Goal: Task Accomplishment & Management: Use online tool/utility

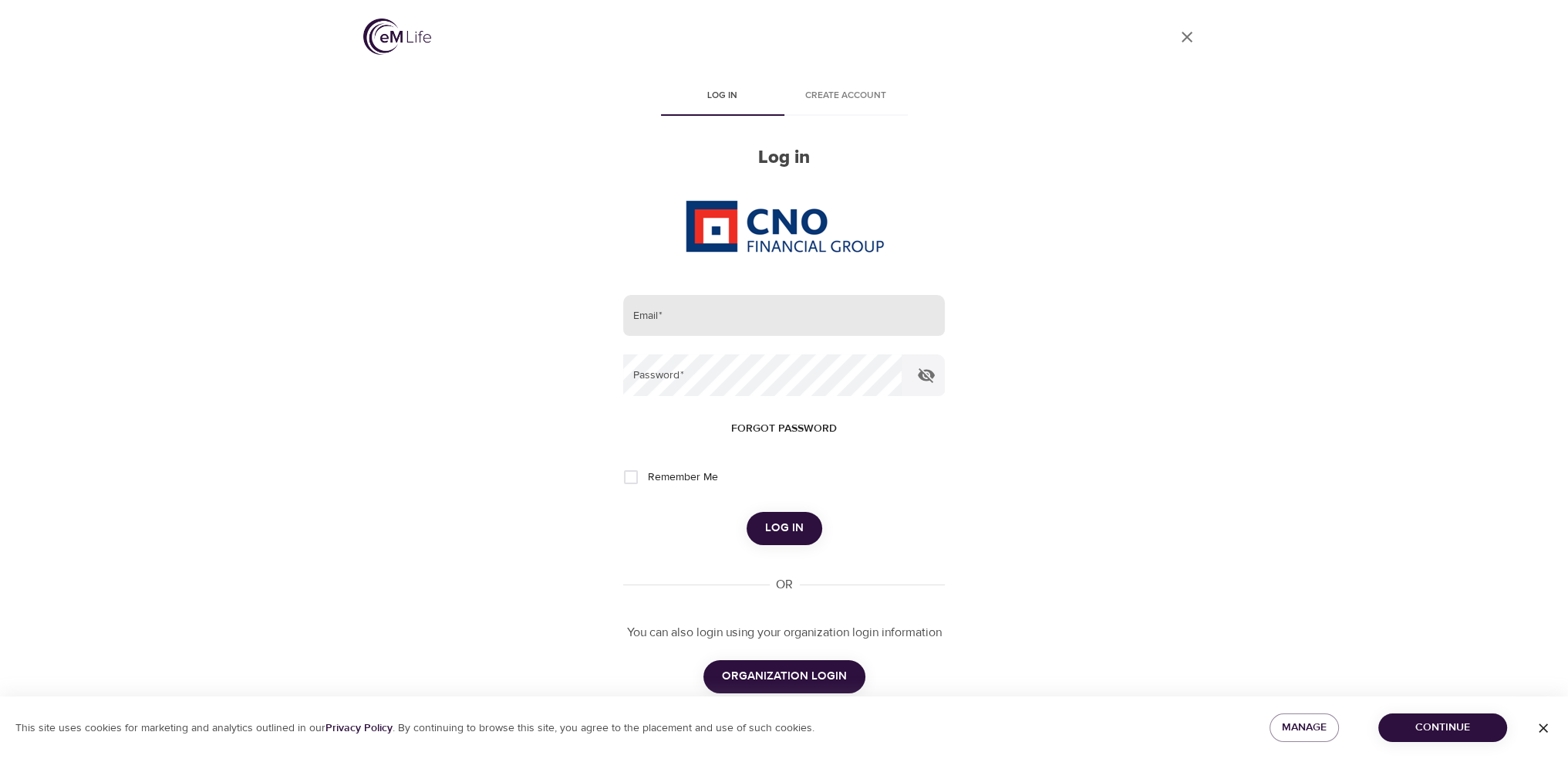
drag, startPoint x: 745, startPoint y: 327, endPoint x: 757, endPoint y: 304, distance: 25.9
click at [745, 327] on input "email" at bounding box center [784, 315] width 321 height 42
type input "[PERSON_NAME][EMAIL_ADDRESS][PERSON_NAME][DOMAIN_NAME]"
click at [747, 512] on button "Log in" at bounding box center [784, 528] width 76 height 32
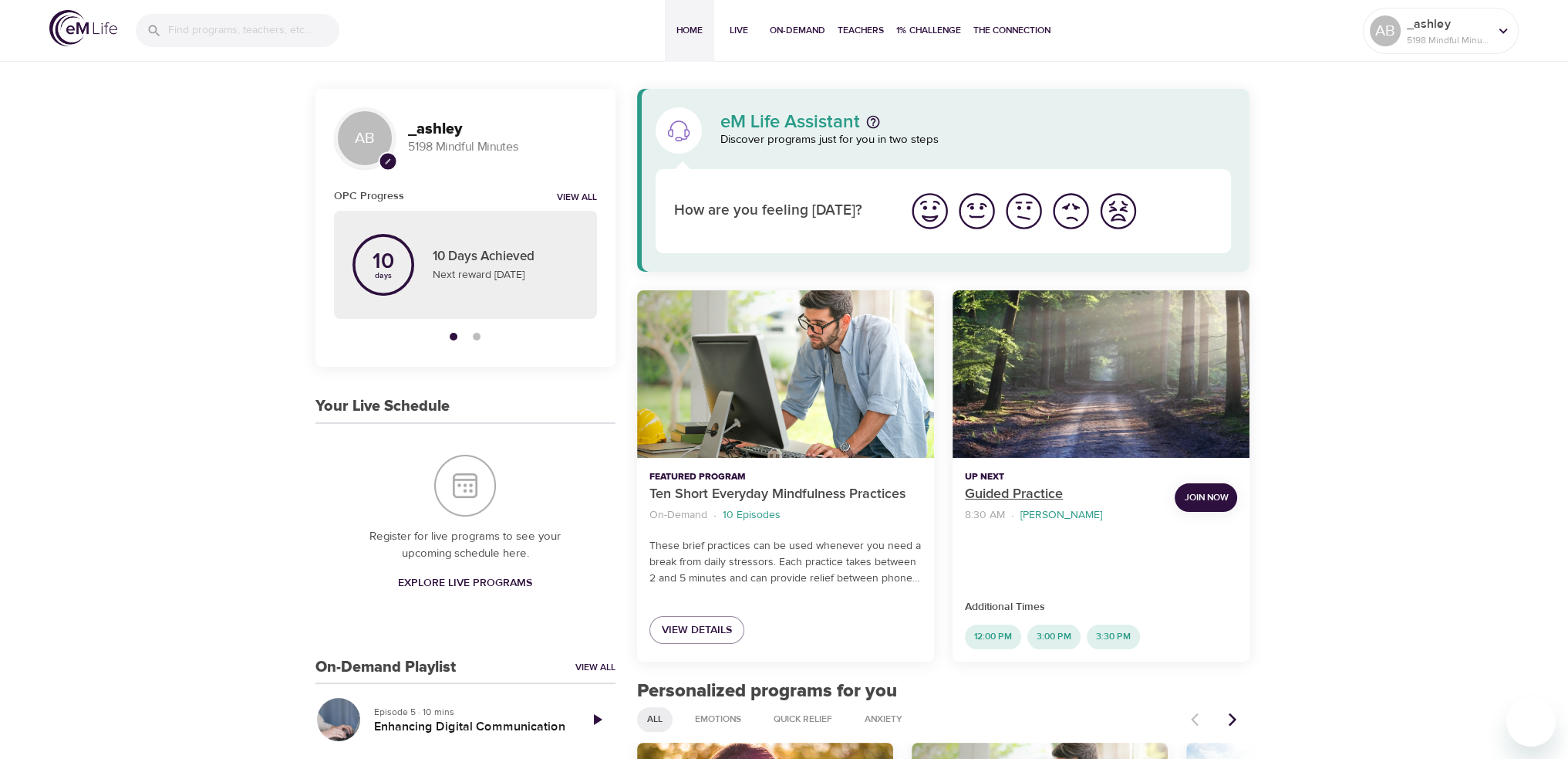
click at [1009, 485] on p "Guided Practice" at bounding box center [1064, 494] width 197 height 21
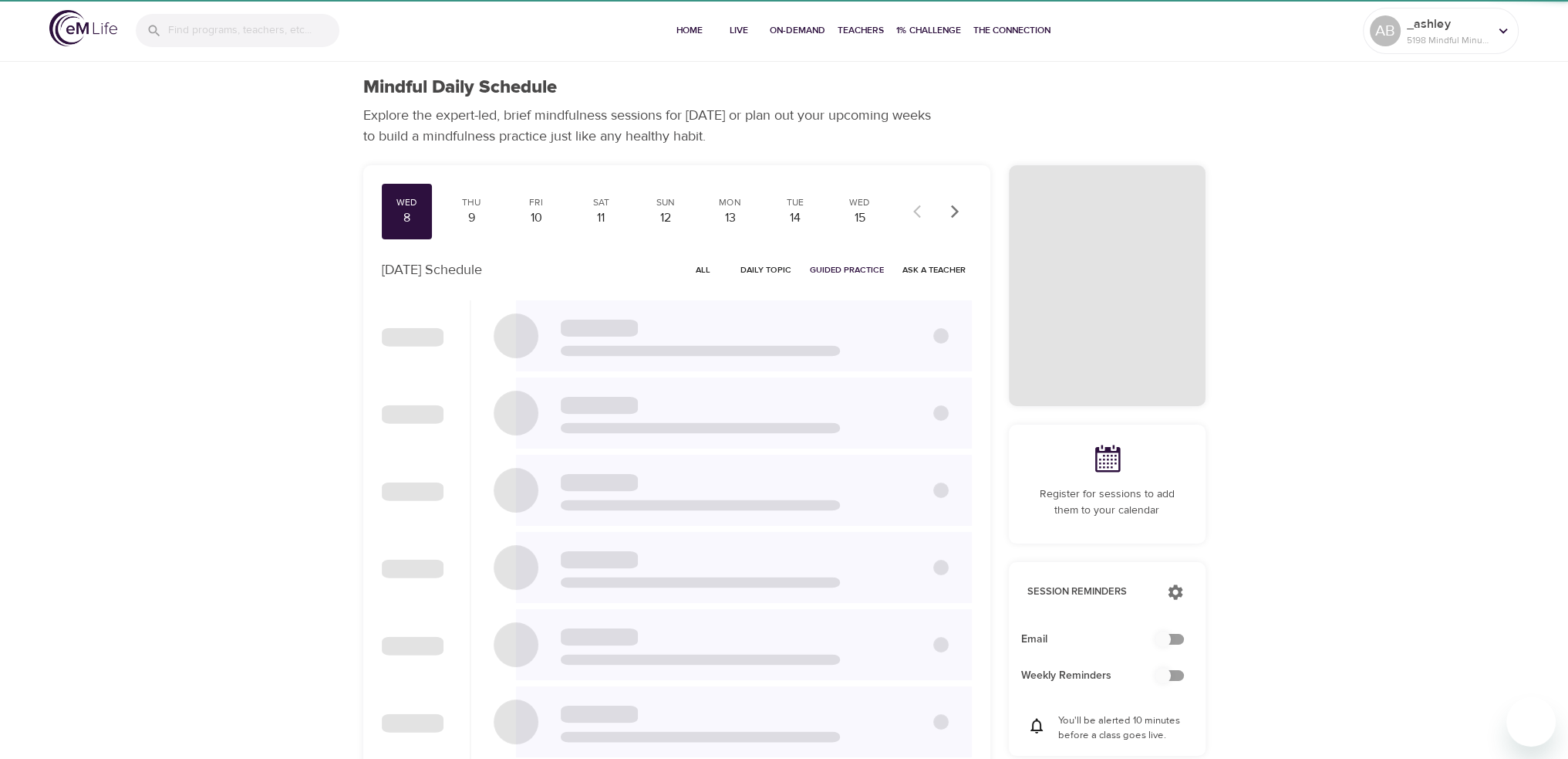
checkbox input "true"
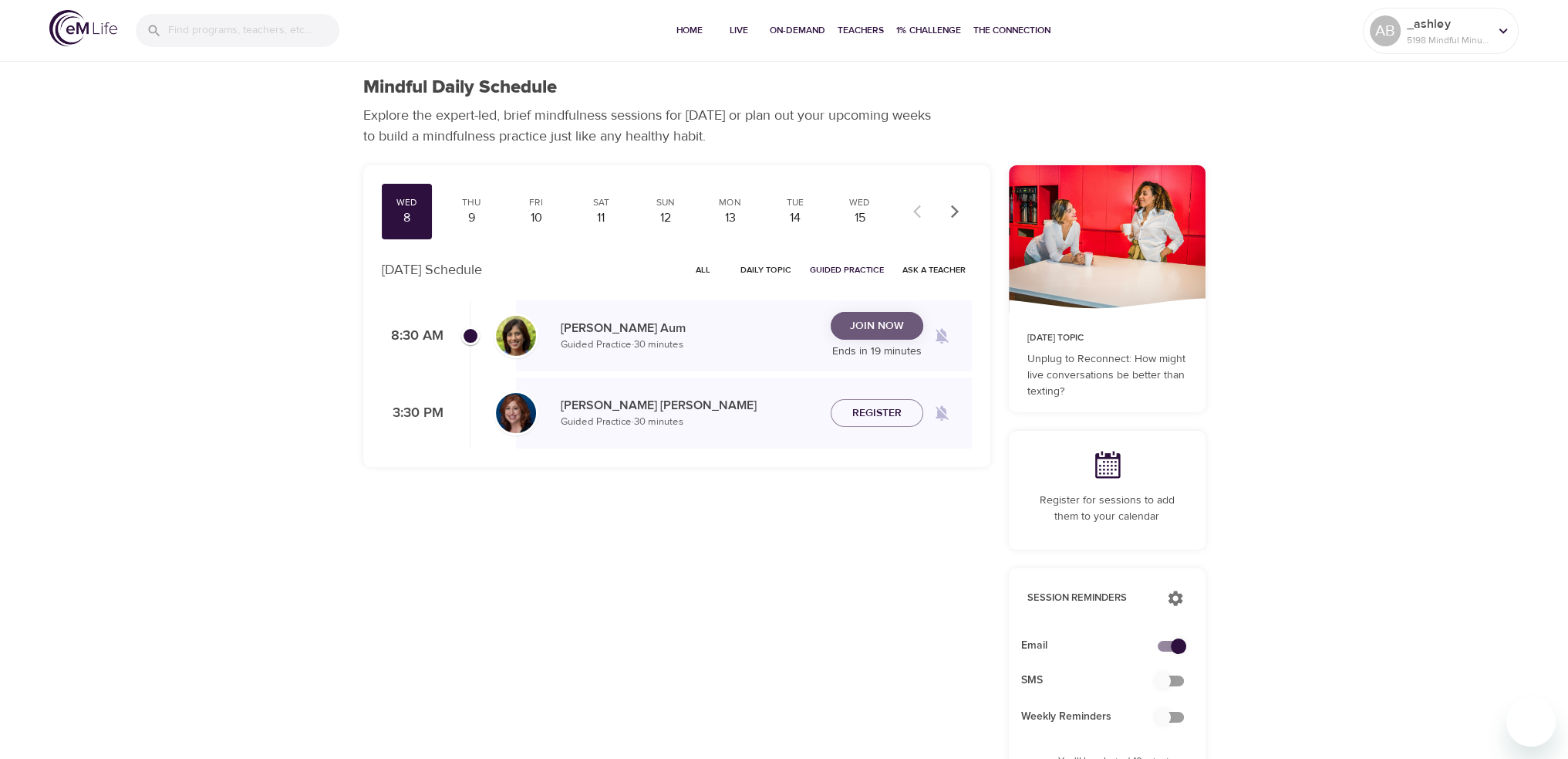
click at [867, 325] on span "Join Now" at bounding box center [877, 326] width 54 height 19
